Goal: Task Accomplishment & Management: Use online tool/utility

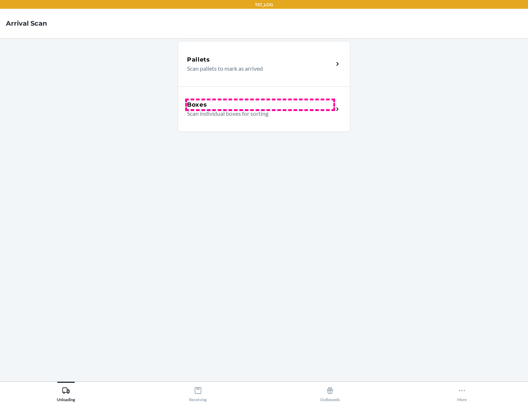
click at [260, 105] on div "Boxes" at bounding box center [260, 104] width 146 height 9
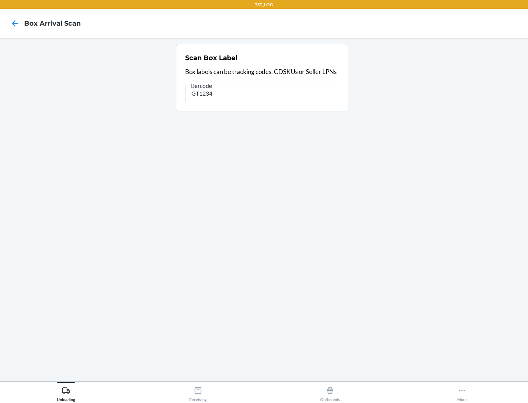
type input "GT1234"
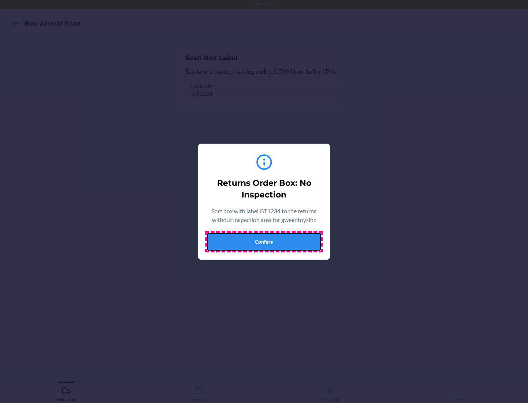
click at [264, 242] on button "Confirm" at bounding box center [264, 242] width 114 height 18
